Goal: Go to known website: Access a specific website the user already knows

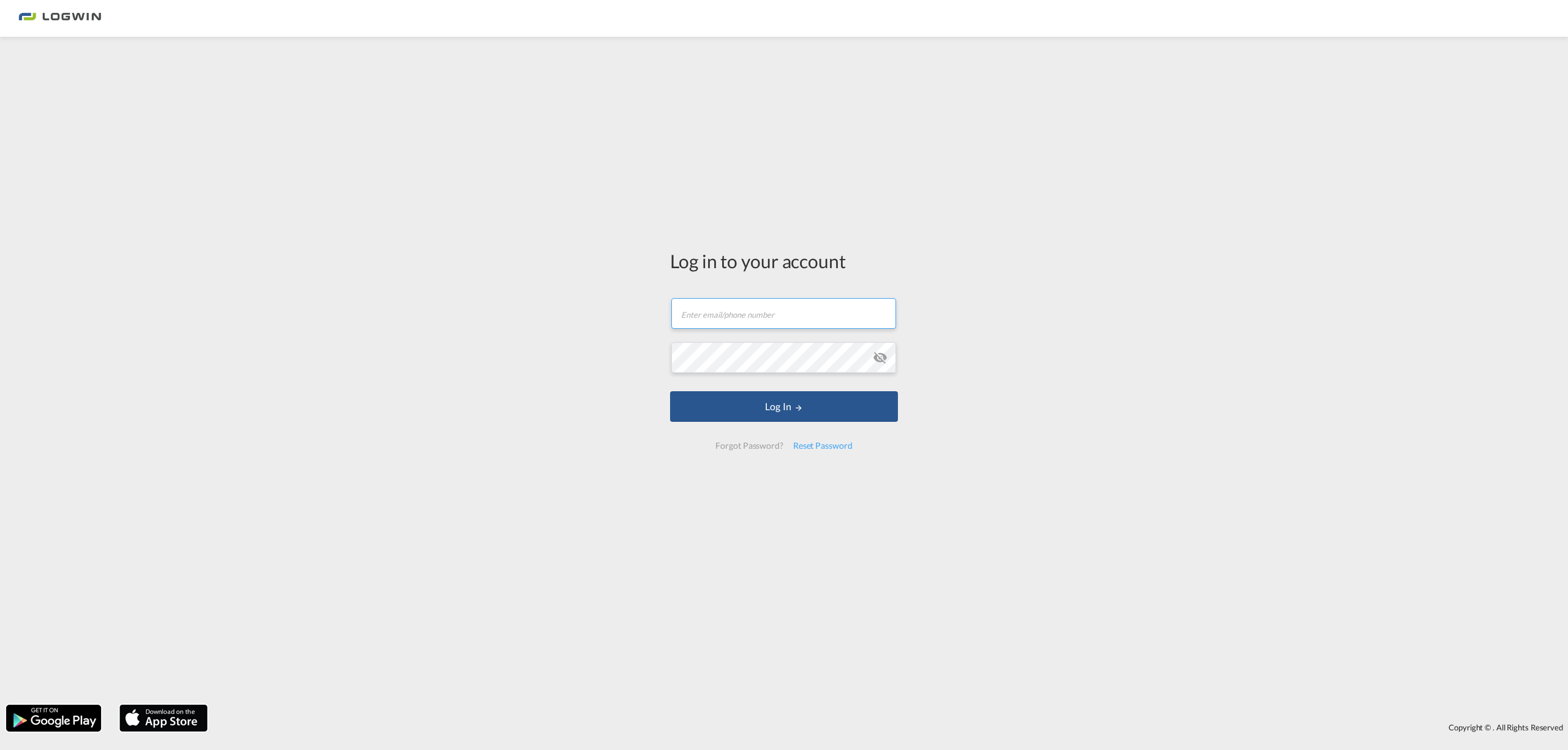
click at [807, 307] on input "text" at bounding box center [783, 314] width 225 height 31
type input "[PERSON_NAME][EMAIL_ADDRESS][PERSON_NAME][DOMAIN_NAME]"
click at [788, 405] on button "Log In" at bounding box center [784, 406] width 228 height 31
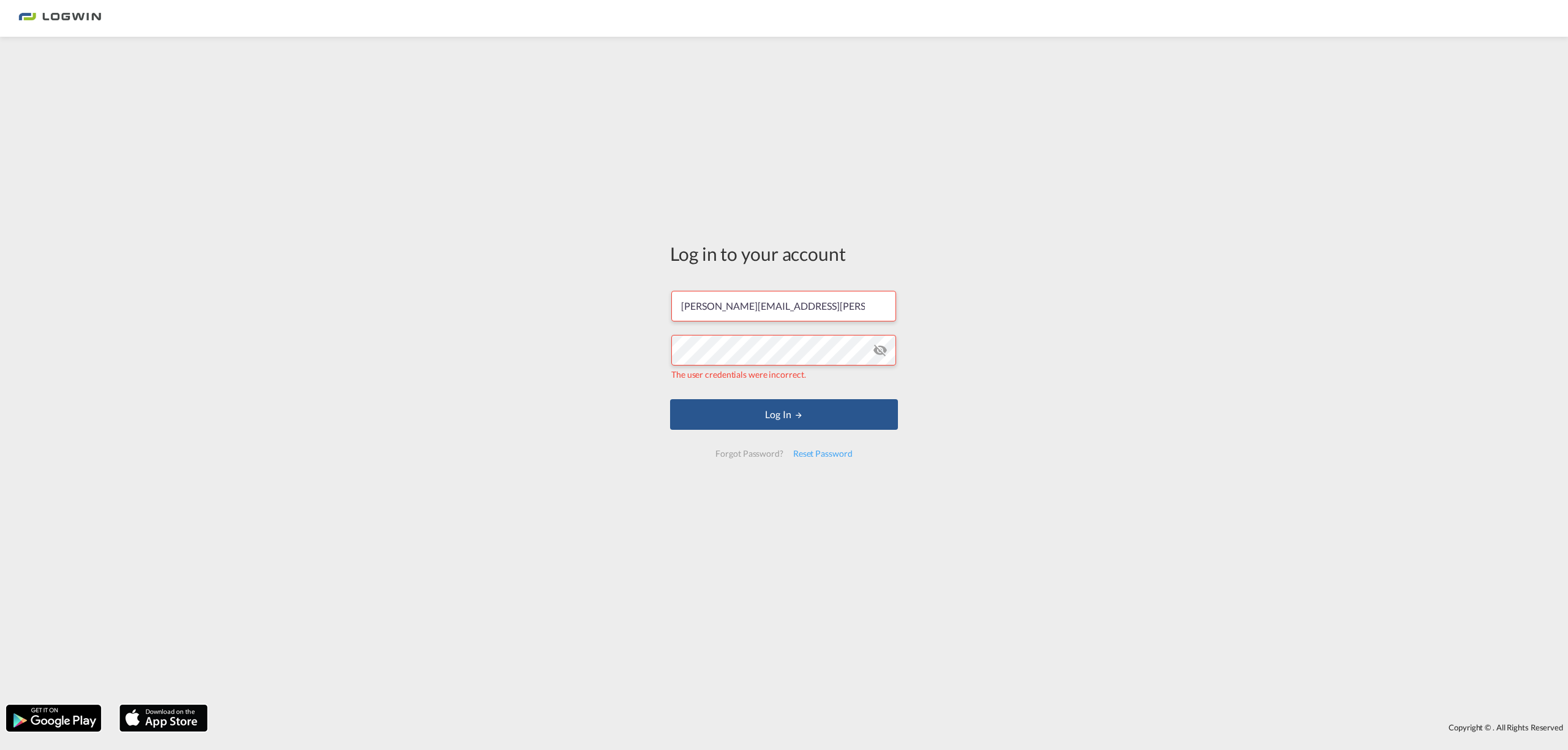
click at [885, 350] on md-icon "icon-eye-off" at bounding box center [879, 350] width 15 height 15
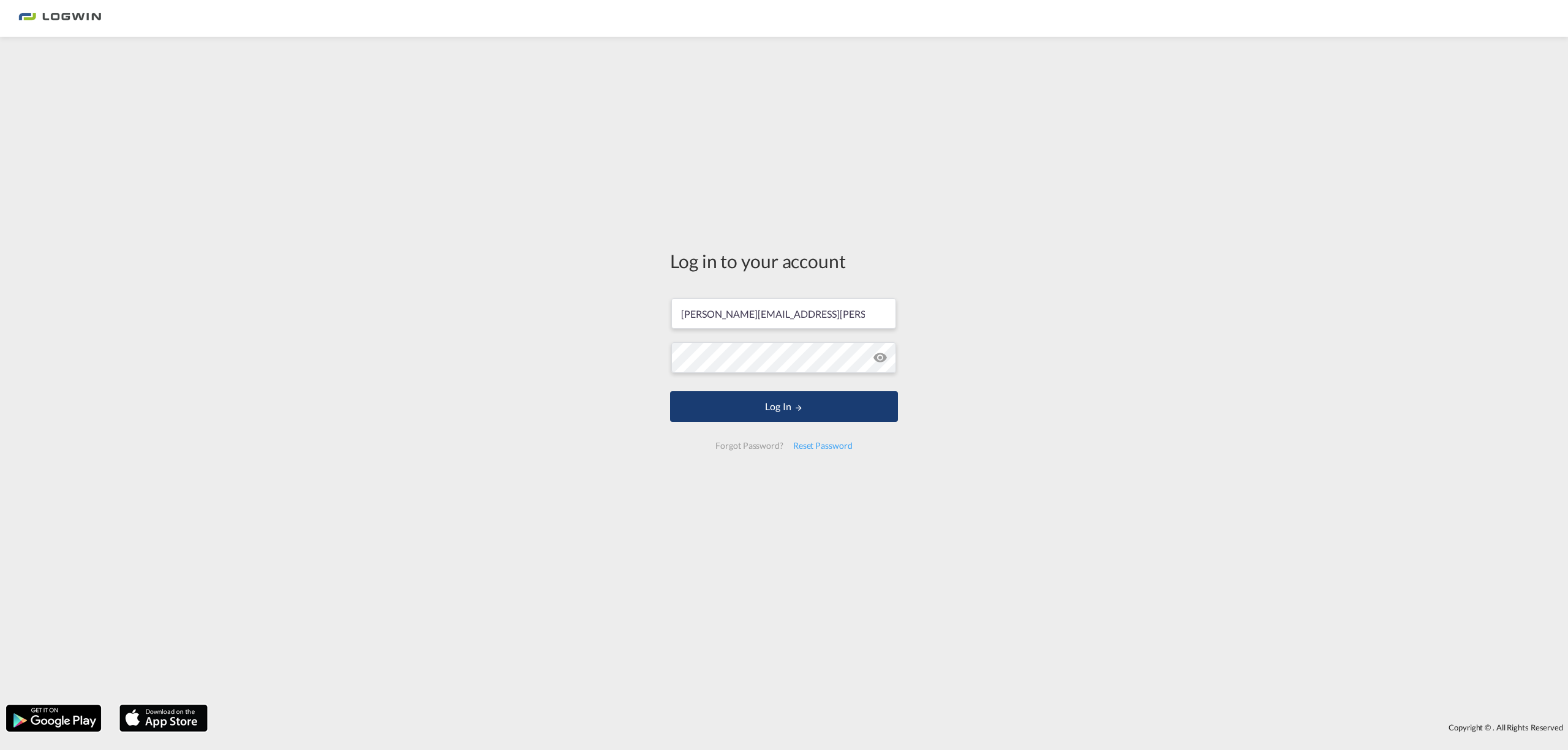
click at [774, 407] on button "Log In" at bounding box center [784, 406] width 228 height 31
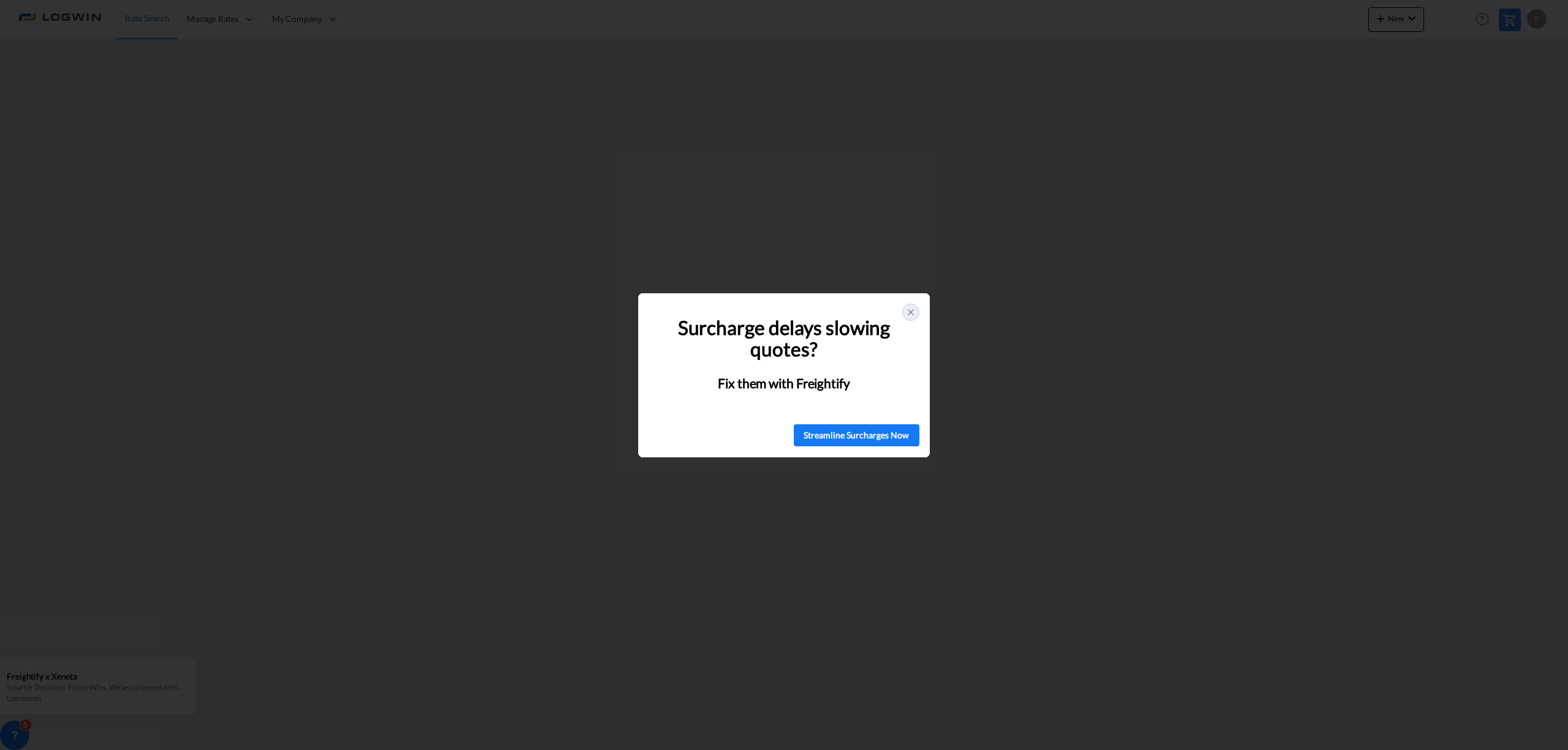
click at [908, 315] on icon at bounding box center [911, 312] width 5 height 5
